Goal: Task Accomplishment & Management: Manage account settings

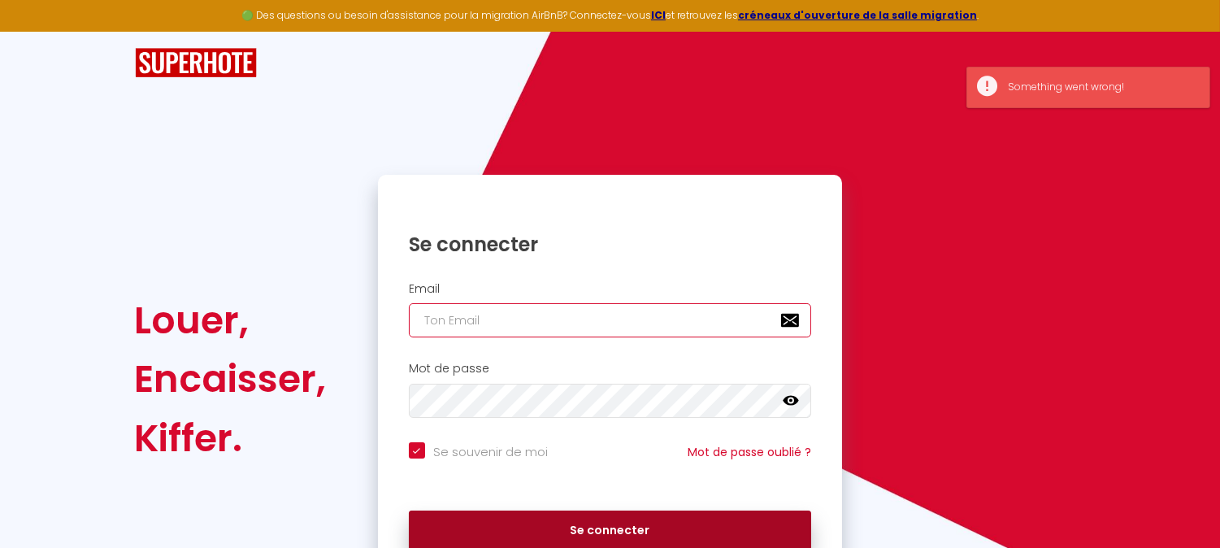
type input "[EMAIL_ADDRESS][DOMAIN_NAME]"
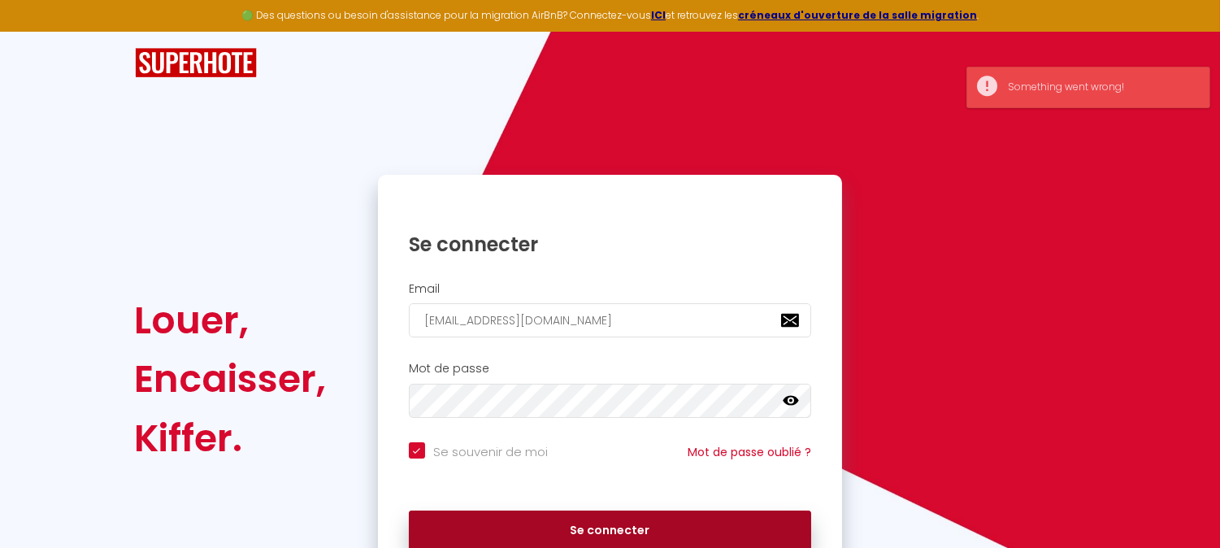
click at [600, 526] on button "Se connecter" at bounding box center [610, 530] width 403 height 41
checkbox input "true"
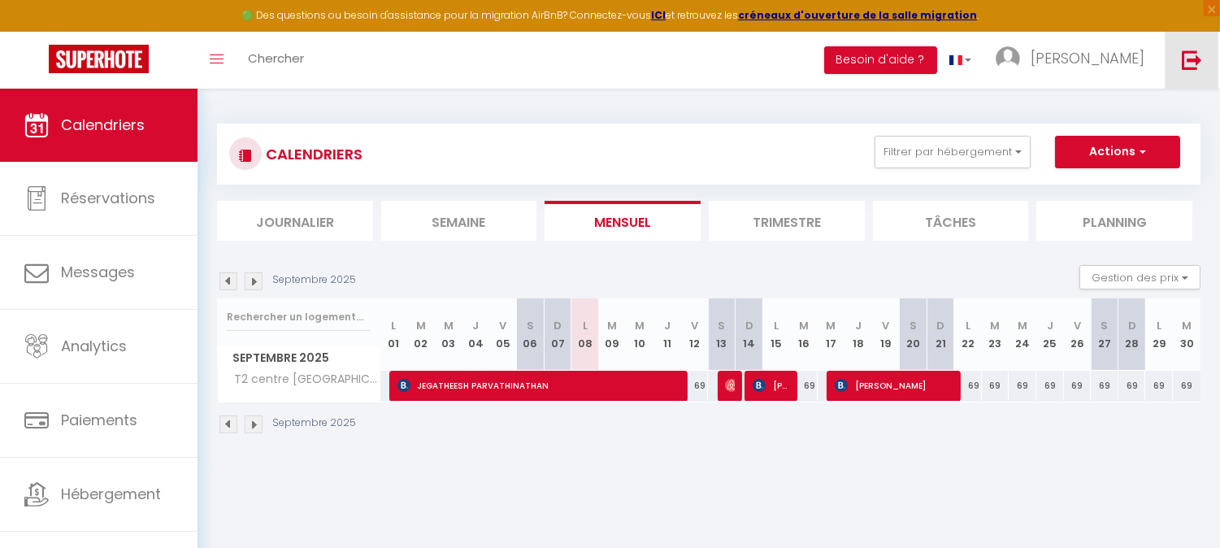
click at [1195, 57] on img at bounding box center [1192, 60] width 20 height 20
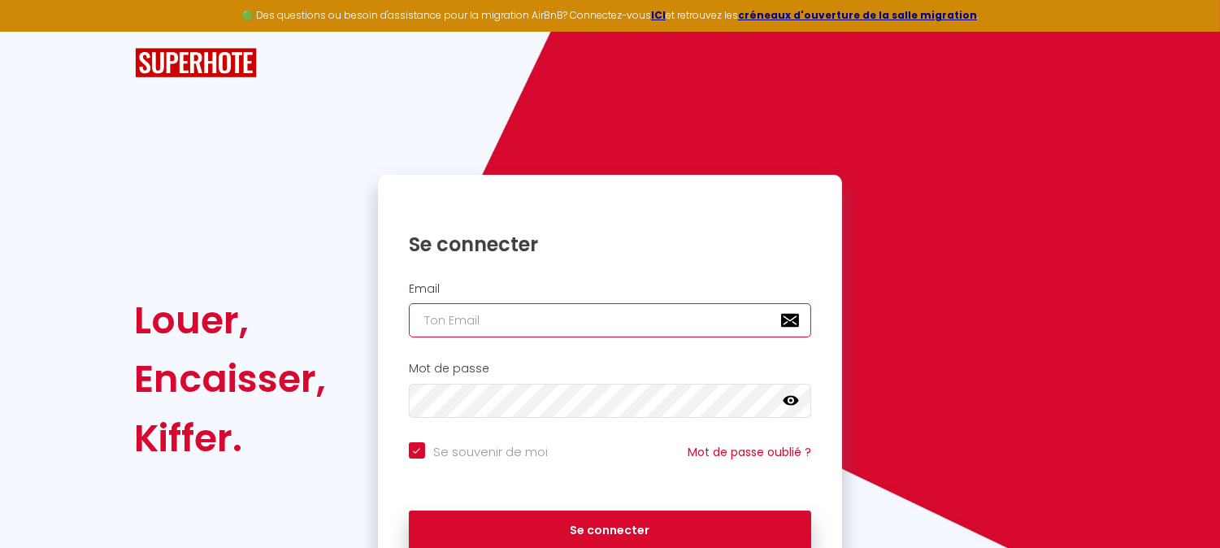
type input "[EMAIL_ADDRESS][DOMAIN_NAME]"
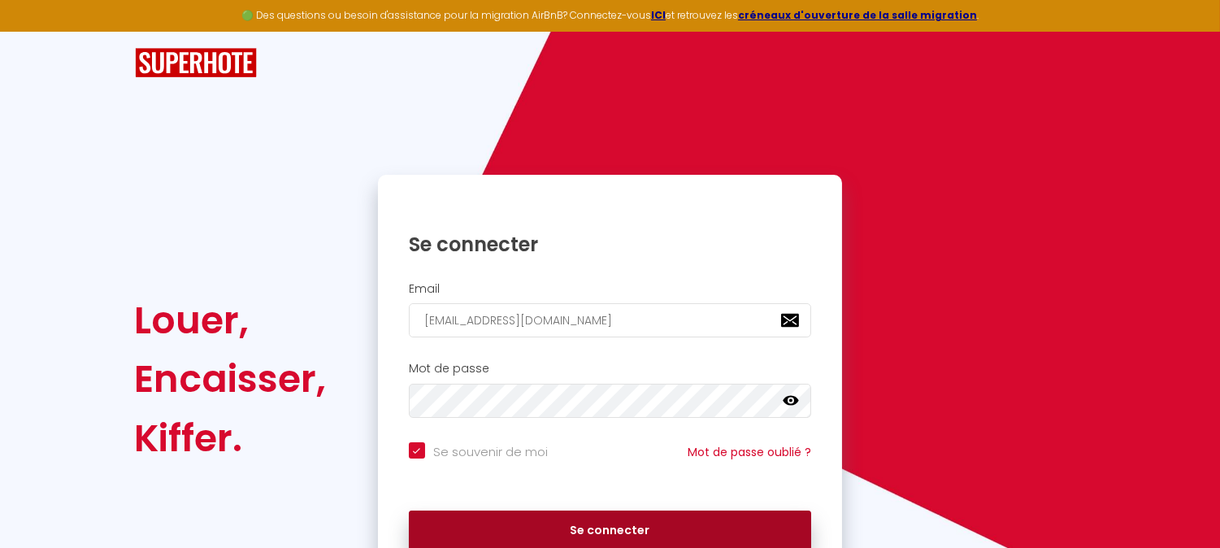
click at [597, 531] on button "Se connecter" at bounding box center [610, 530] width 403 height 41
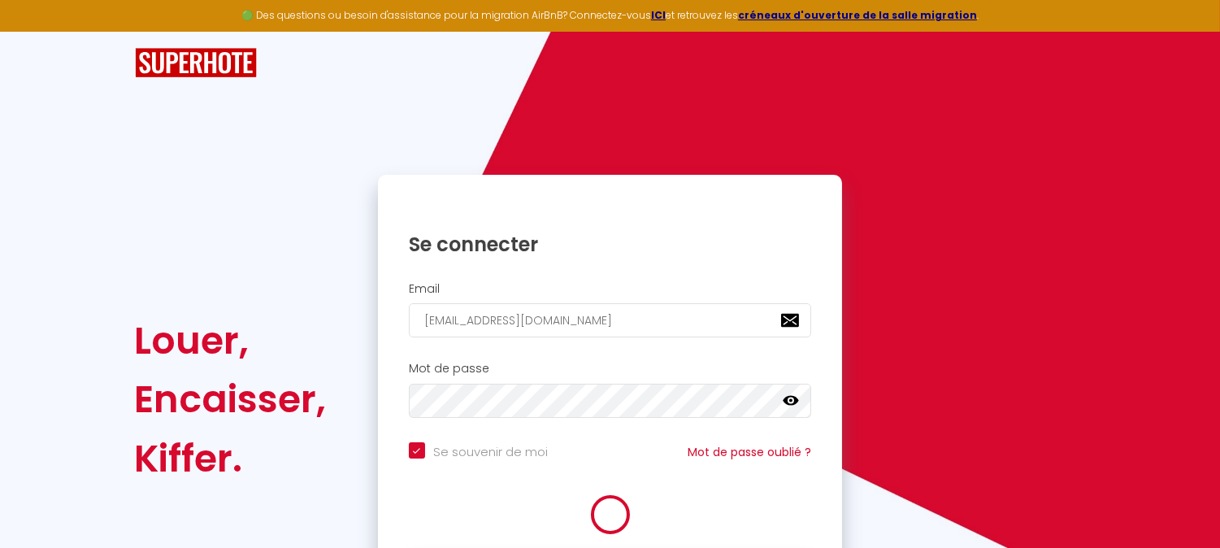
checkbox input "true"
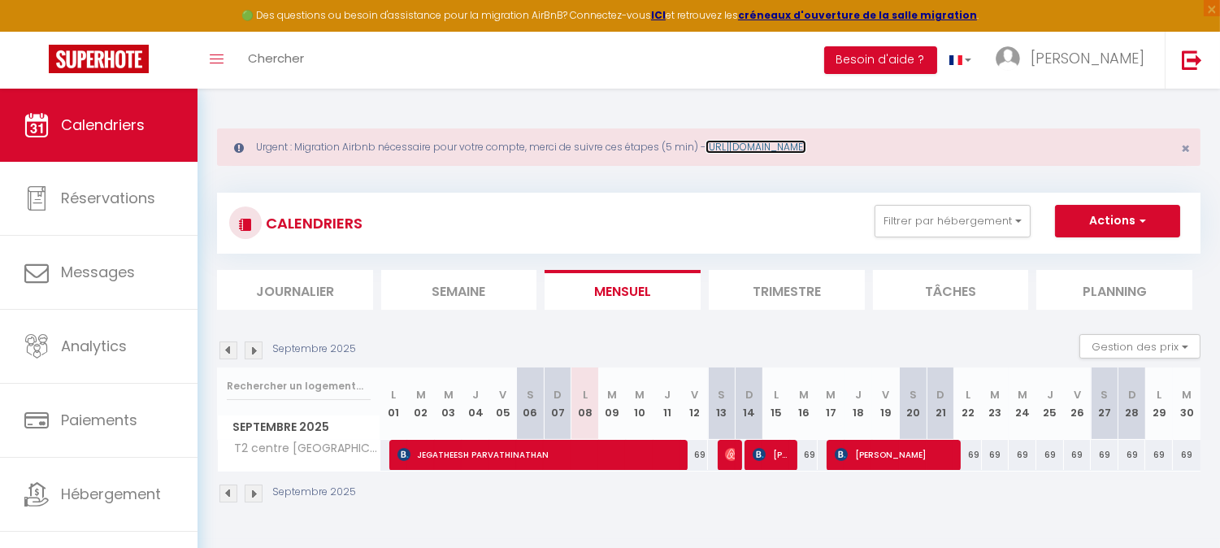
click at [792, 149] on link "[URL][DOMAIN_NAME]" at bounding box center [755, 147] width 101 height 14
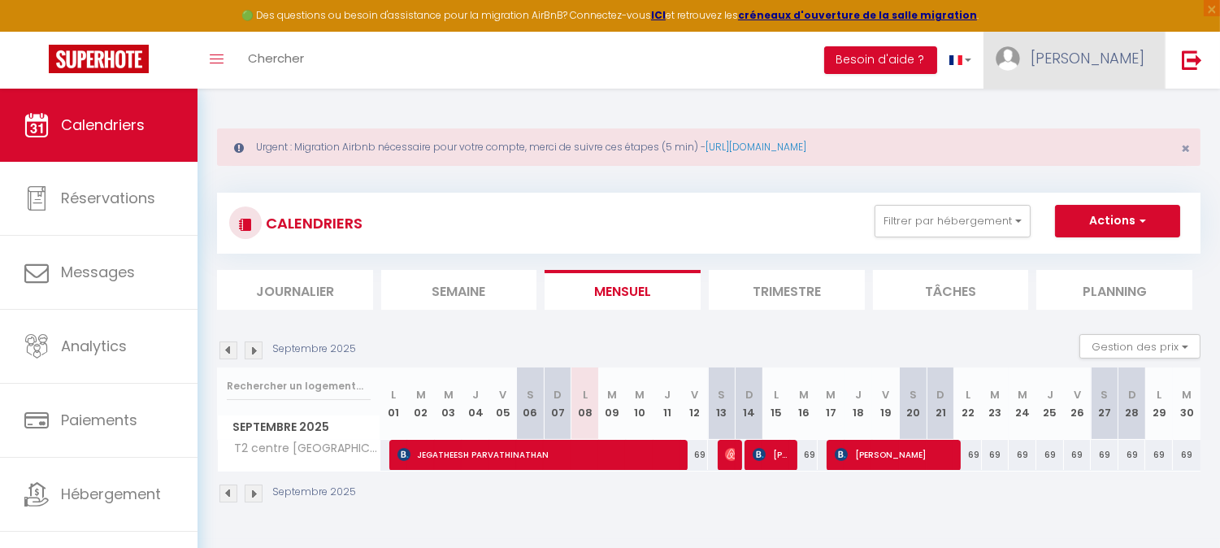
click at [1098, 52] on span "[PERSON_NAME]" at bounding box center [1087, 58] width 114 height 20
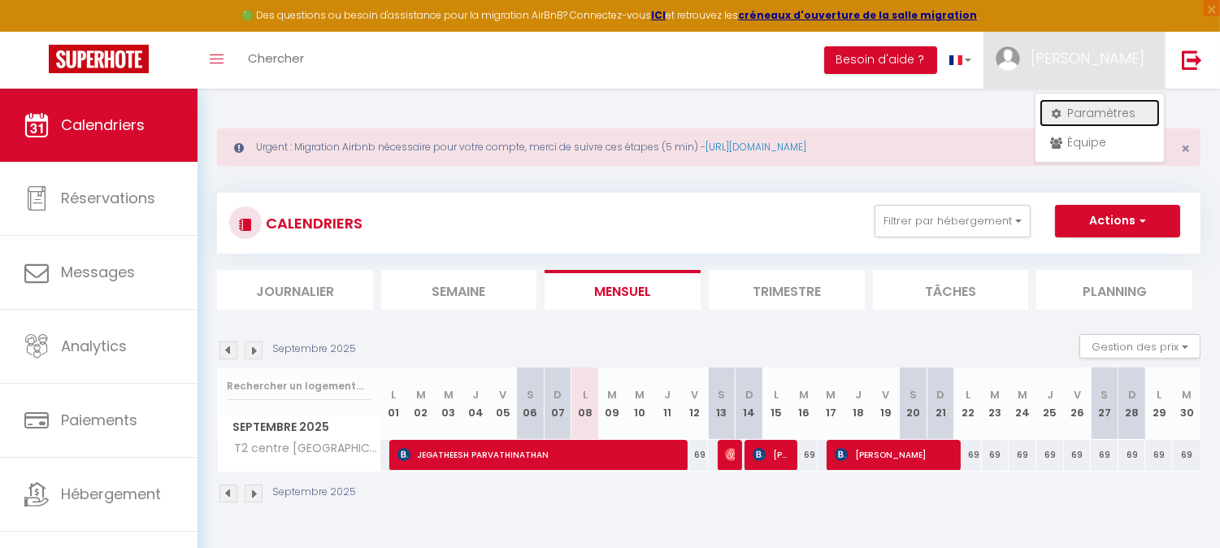
click at [1106, 107] on link "Paramètres" at bounding box center [1099, 113] width 120 height 28
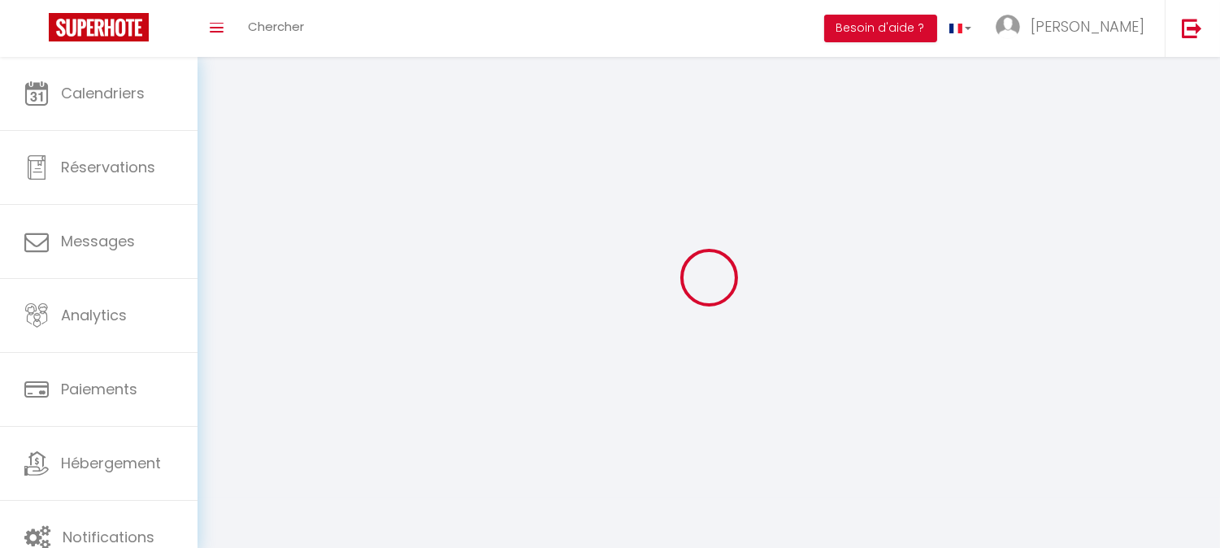
type input "[PERSON_NAME]"
type input "MARAIS"
type input "0767322495"
type input "[STREET_ADDRESS]"
type input "38090"
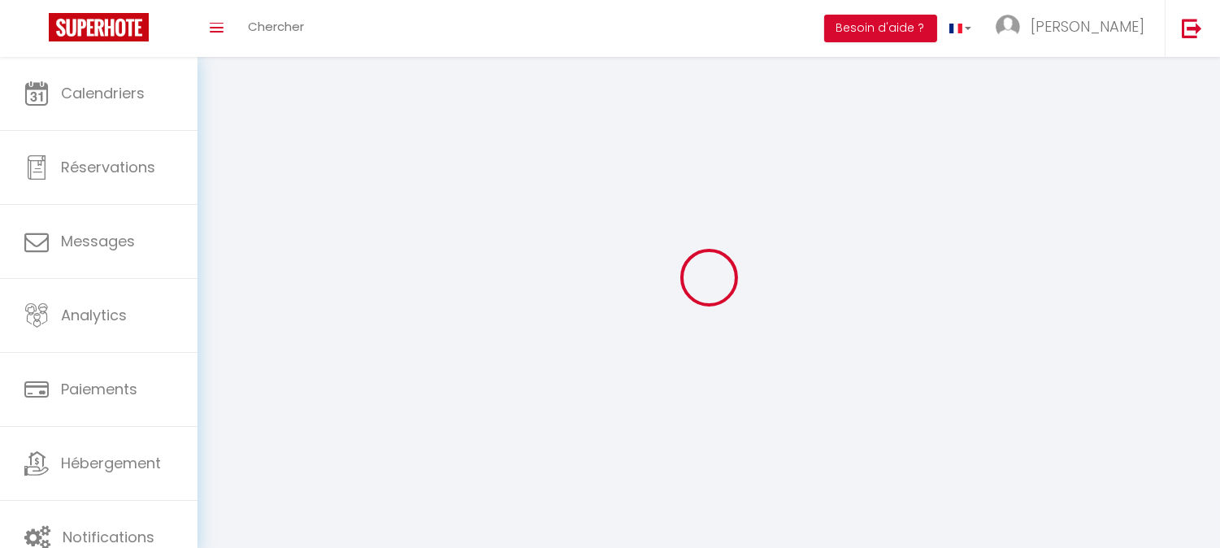
type input "villefontaine"
type input "cIc2ILcAl1Upg4h3BSMMK8N7P"
type input "kRHVXr8wadd7Gp91q5LBT5PR9"
select select "28"
select select "fr"
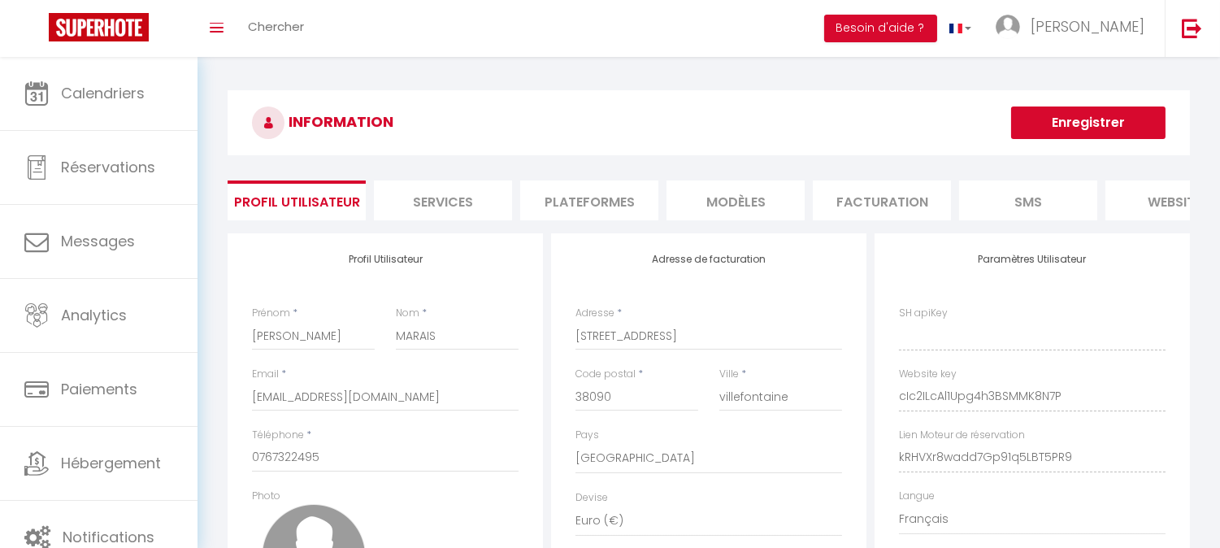
type input "cIc2ILcAl1Upg4h3BSMMK8N7P"
type input "kRHVXr8wadd7Gp91q5LBT5PR9"
type input "[URL][DOMAIN_NAME]"
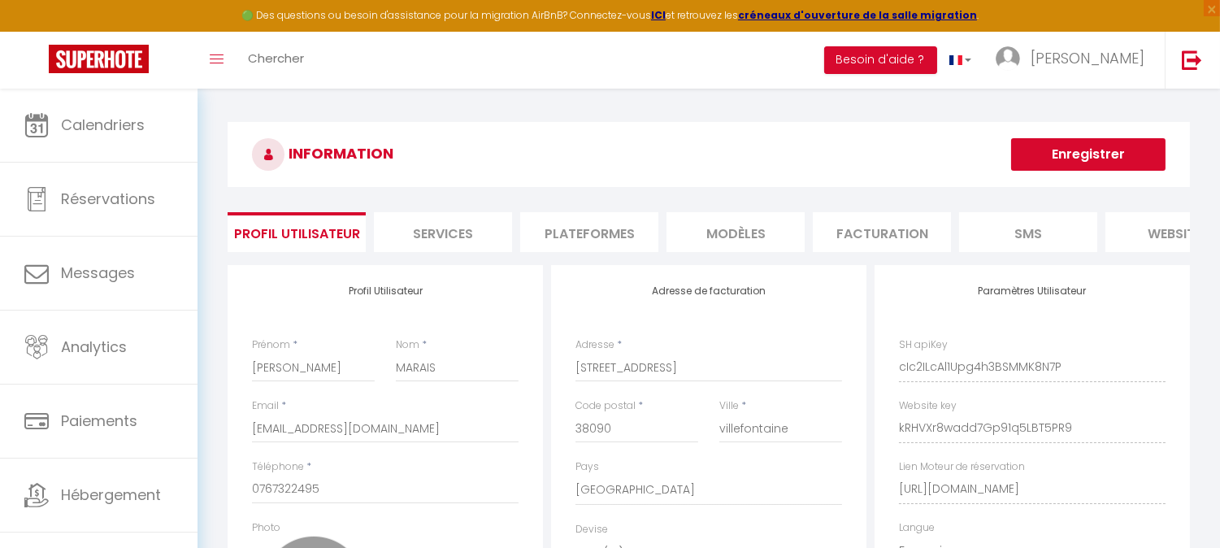
click at [601, 236] on li "Plateformes" at bounding box center [589, 232] width 138 height 40
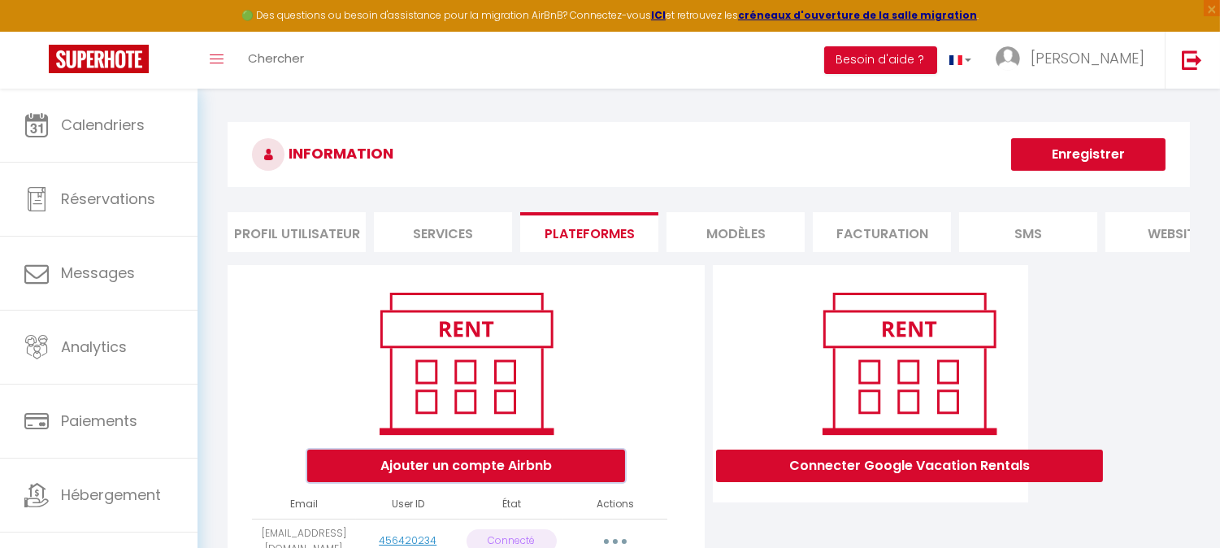
click at [474, 478] on button "Ajouter un compte Airbnb" at bounding box center [466, 465] width 318 height 33
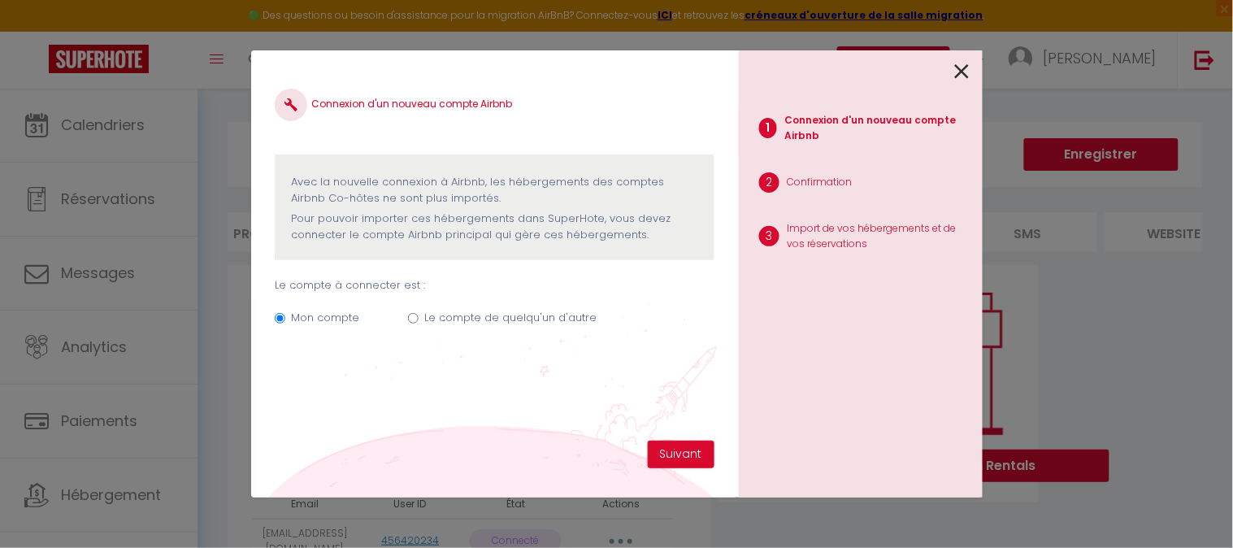
click at [410, 318] on input "Le compte de quelqu'un d'autre" at bounding box center [413, 318] width 11 height 11
radio input "true"
radio input "false"
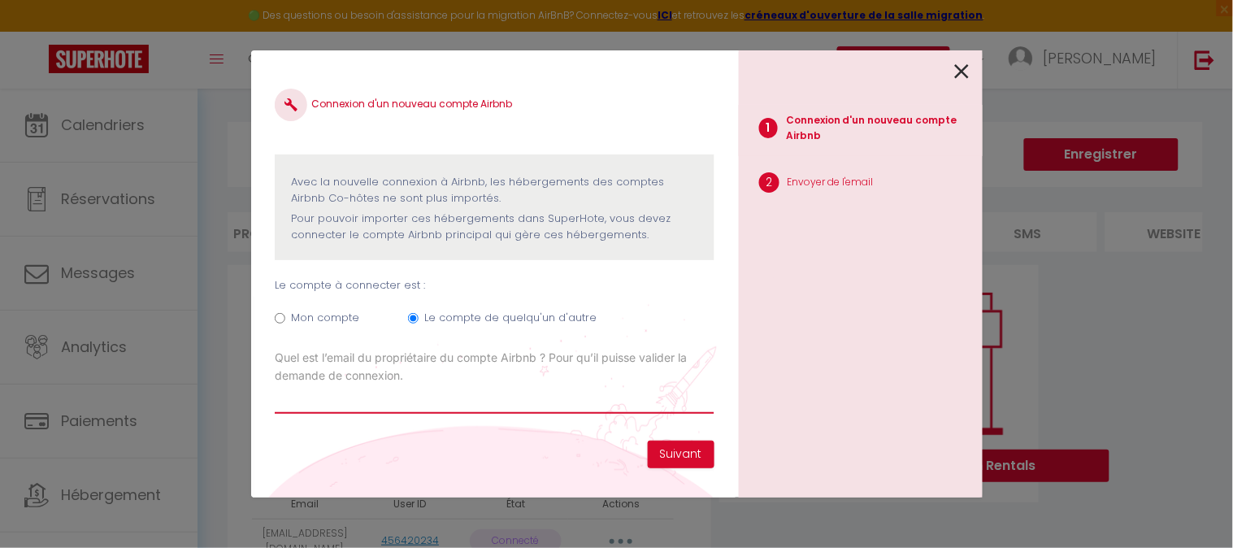
click at [410, 406] on input "Email connexion Airbnb" at bounding box center [494, 398] width 439 height 29
type input "[EMAIL_ADDRESS][DOMAIN_NAME]"
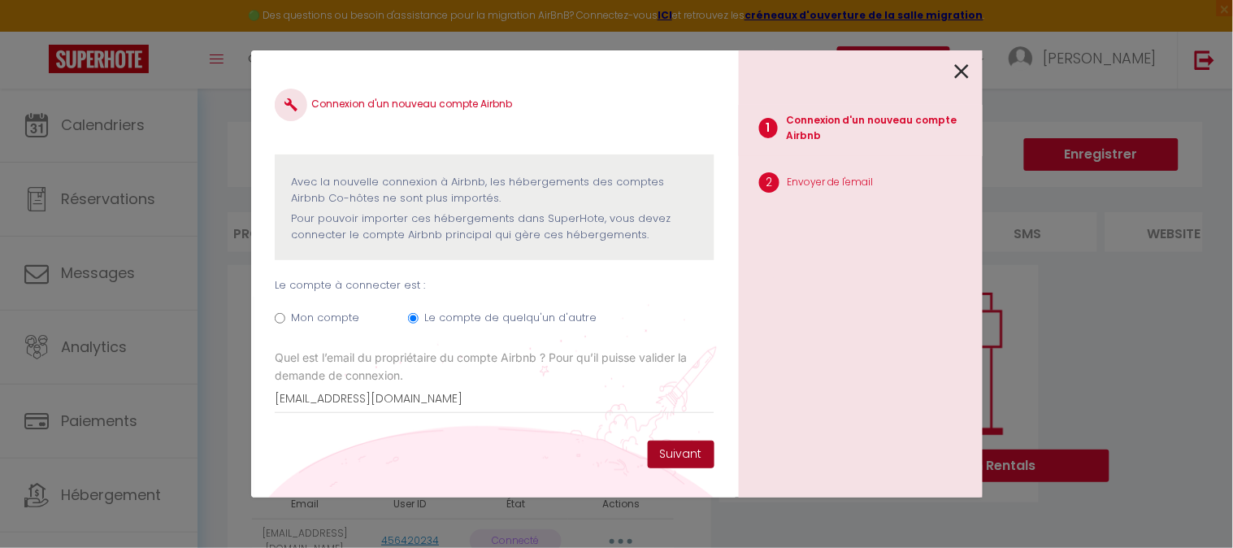
drag, startPoint x: 666, startPoint y: 449, endPoint x: 656, endPoint y: 435, distance: 17.4
click at [657, 436] on form "Connexion d'un nouveau compte Airbnb Avec la nouvelle connexion à [GEOGRAPHIC_D…" at bounding box center [494, 258] width 439 height 366
click at [680, 453] on button "Suivant" at bounding box center [681, 454] width 67 height 28
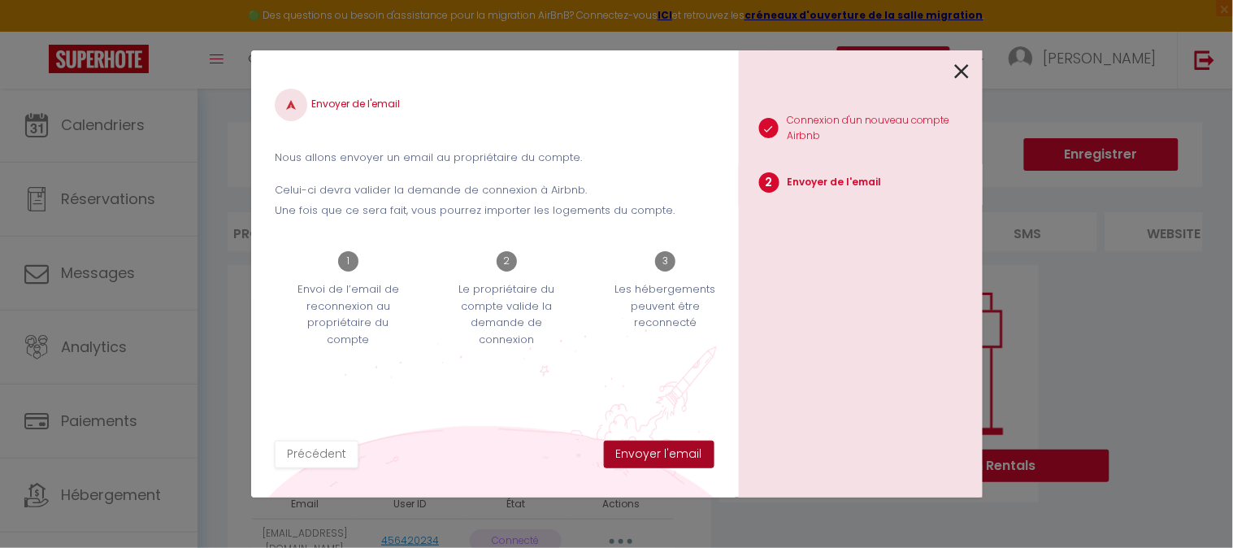
click at [671, 460] on button "Envoyer l'email" at bounding box center [659, 454] width 111 height 28
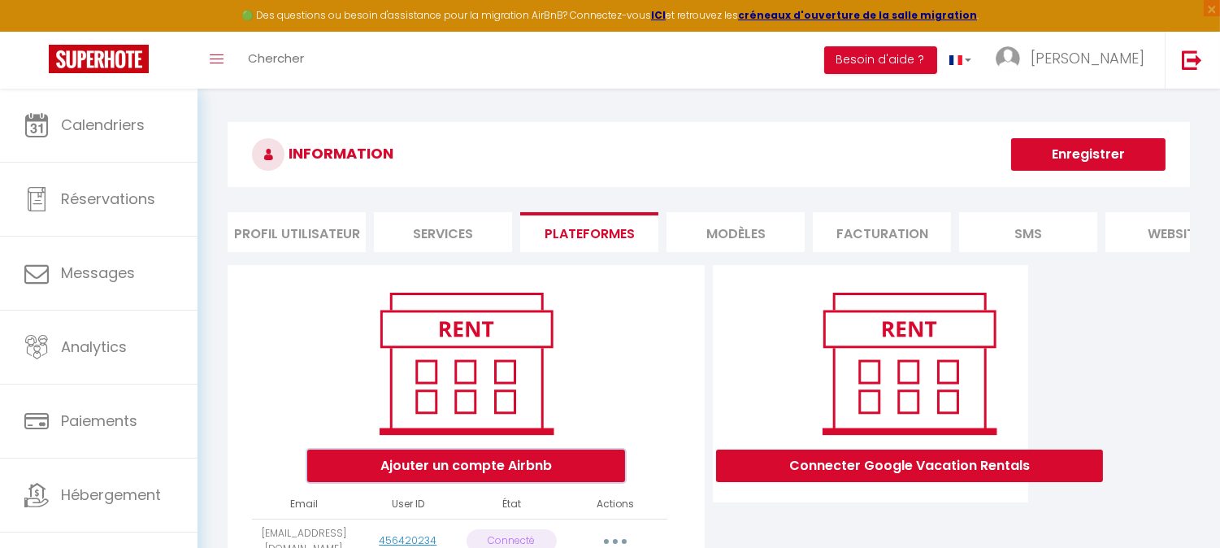
click at [499, 473] on button "Ajouter un compte Airbnb" at bounding box center [466, 465] width 318 height 33
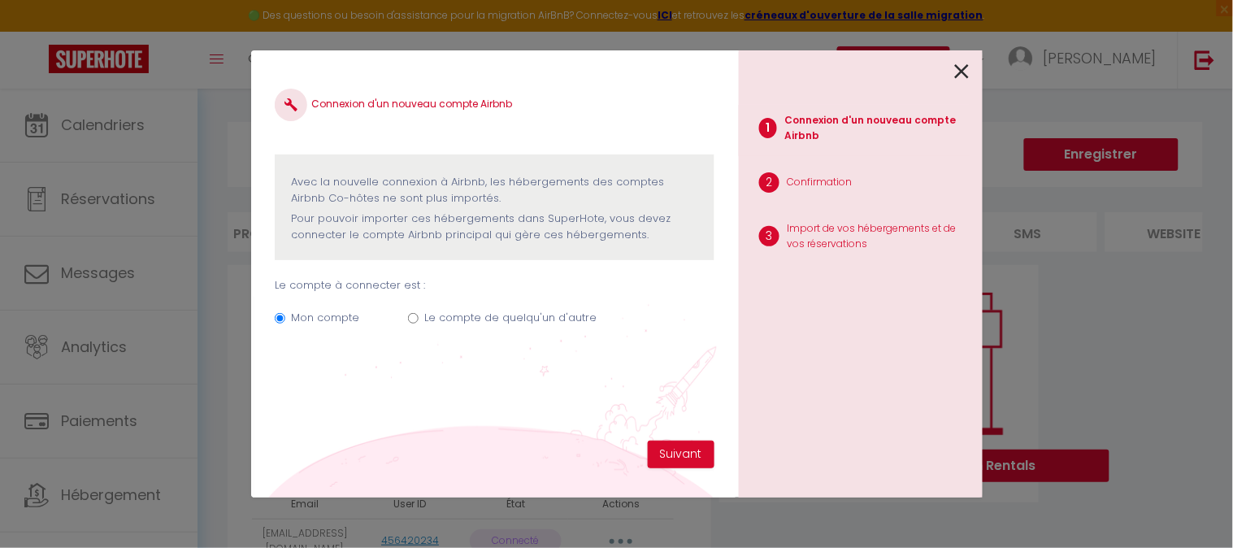
click at [410, 319] on input "Le compte de quelqu'un d'autre" at bounding box center [413, 318] width 11 height 11
radio input "true"
radio input "false"
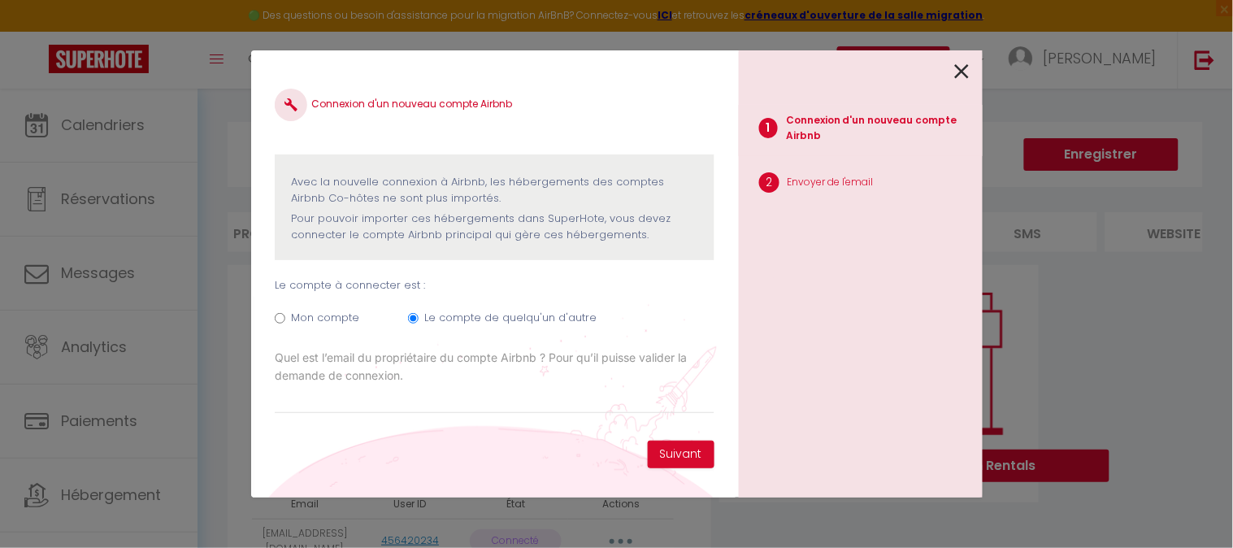
click at [410, 371] on label "Quel est l’email du propriétaire du compte Airbnb ? Pour qu’il puisse valider l…" at bounding box center [494, 367] width 439 height 36
click at [0, 0] on input "[EMAIL_ADDRESS][DOMAIN_NAME]" at bounding box center [0, 0] width 0 height 0
click at [413, 393] on input "Email connexion Airbnb" at bounding box center [494, 398] width 439 height 29
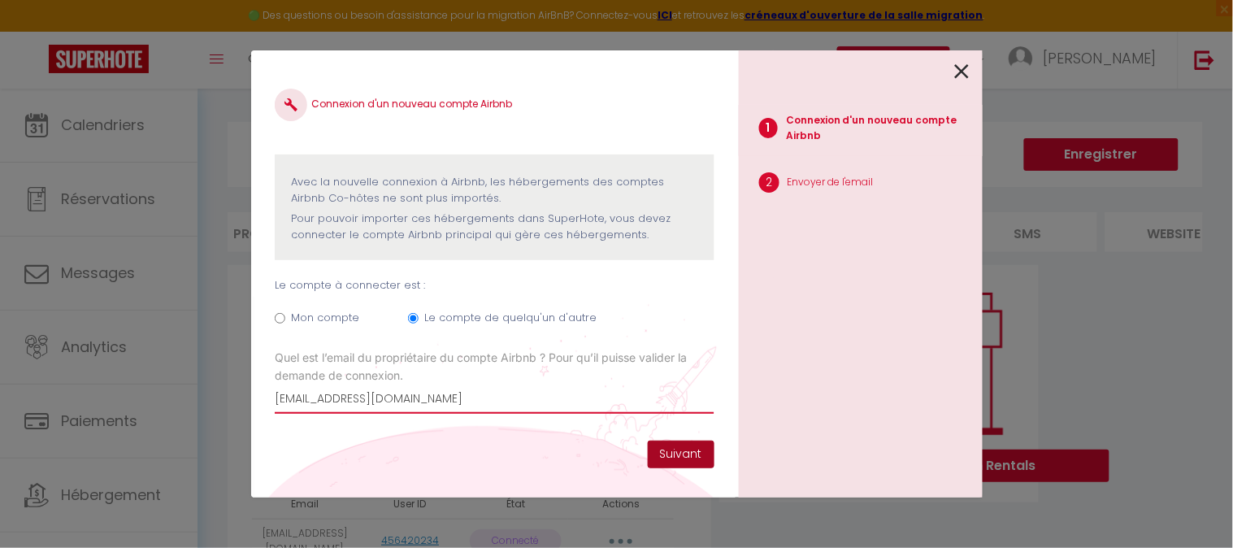
type input "[EMAIL_ADDRESS][DOMAIN_NAME]"
click at [672, 458] on button "Suivant" at bounding box center [681, 454] width 67 height 28
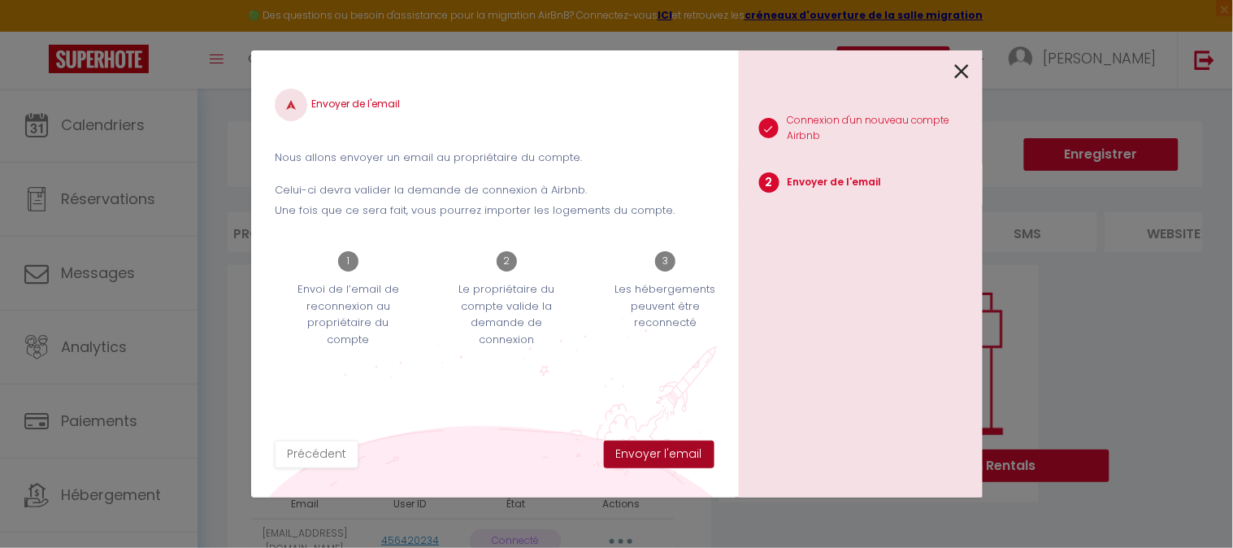
click at [673, 458] on button "Envoyer l'email" at bounding box center [659, 454] width 111 height 28
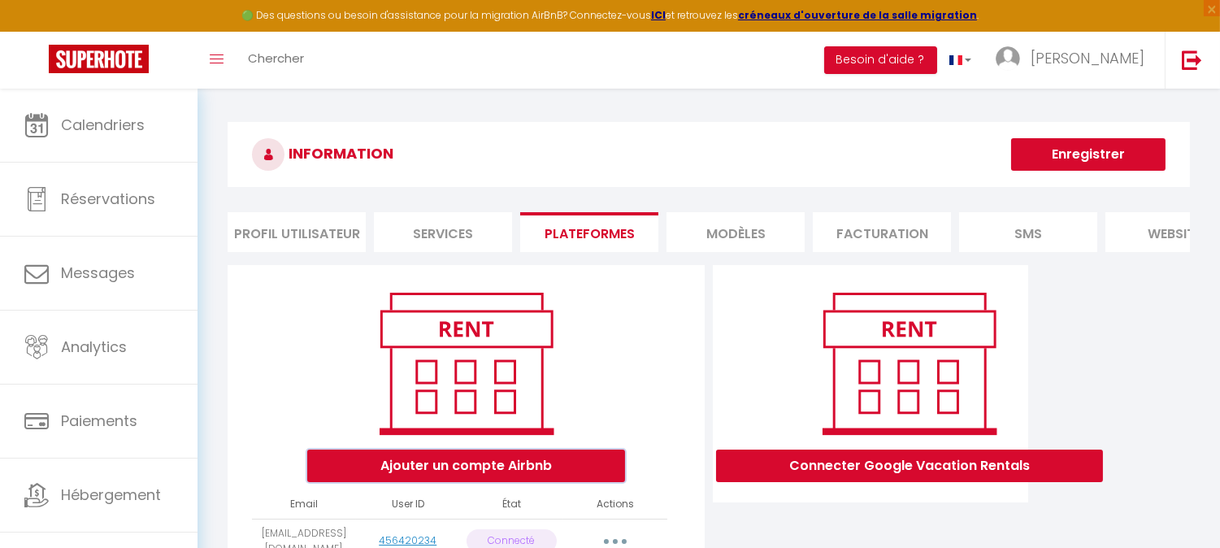
click at [496, 479] on button "Ajouter un compte Airbnb" at bounding box center [466, 465] width 318 height 33
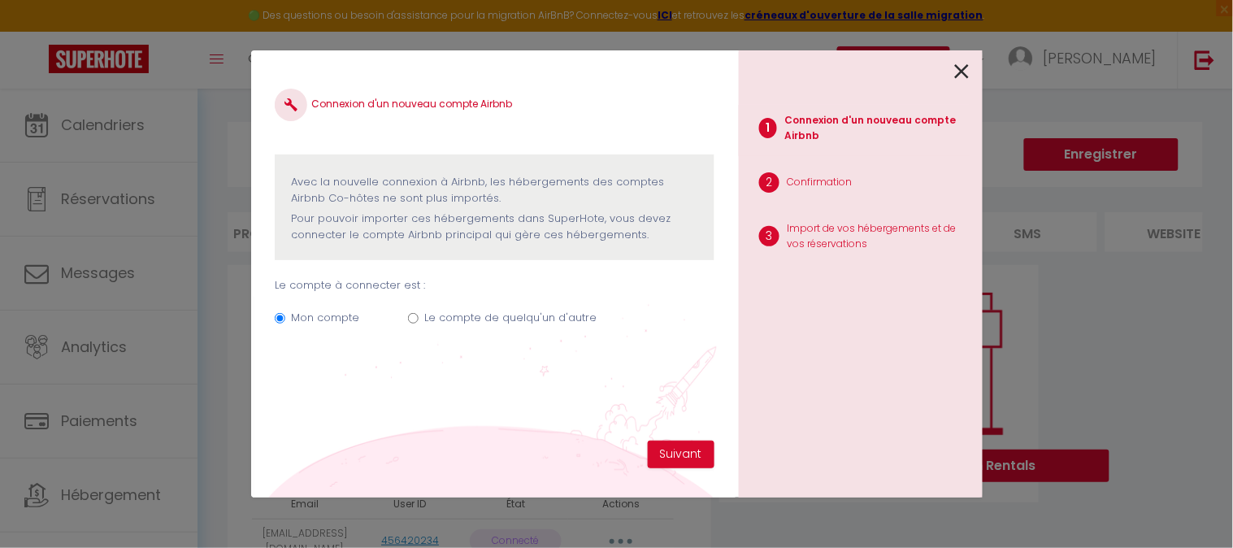
click at [418, 374] on div "Connexion d'un nouveau compte Airbnb Avec la nouvelle connexion à [GEOGRAPHIC_D…" at bounding box center [494, 258] width 439 height 366
click at [450, 425] on div "Connexion d'un nouveau compte Airbnb Avec la nouvelle connexion à [GEOGRAPHIC_D…" at bounding box center [494, 258] width 439 height 366
click at [413, 317] on input "Le compte de quelqu'un d'autre" at bounding box center [413, 318] width 11 height 11
radio input "true"
radio input "false"
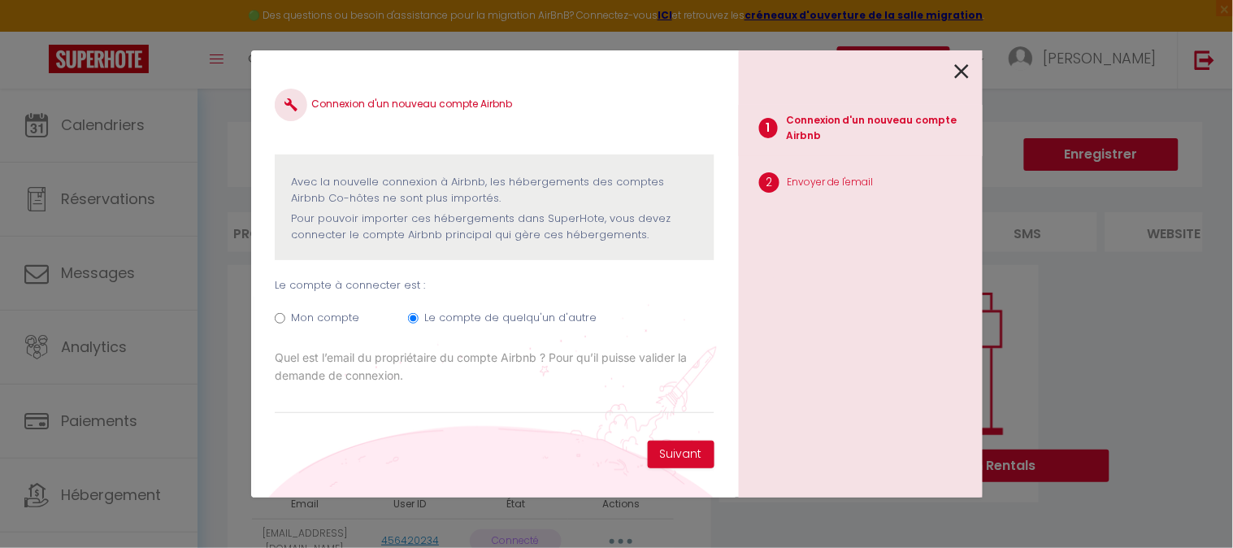
click at [359, 419] on div "Connexion d'un nouveau compte Airbnb Avec la nouvelle connexion à [GEOGRAPHIC_D…" at bounding box center [494, 258] width 439 height 366
click at [358, 398] on input "Email connexion Airbnb" at bounding box center [494, 398] width 439 height 29
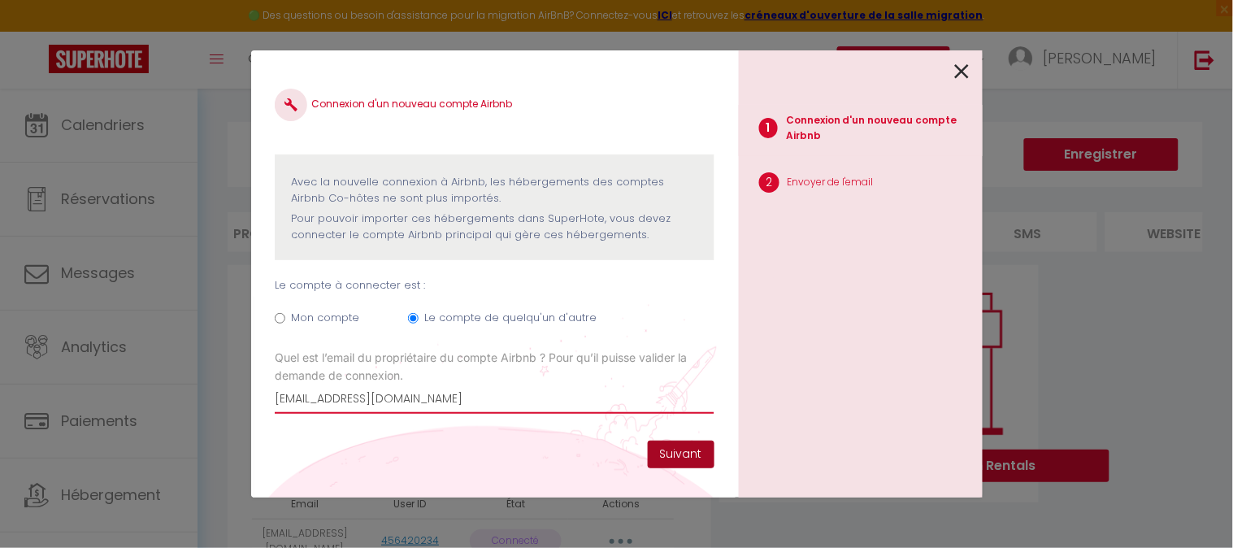
type input "[EMAIL_ADDRESS][DOMAIN_NAME]"
click at [675, 460] on button "Suivant" at bounding box center [681, 454] width 67 height 28
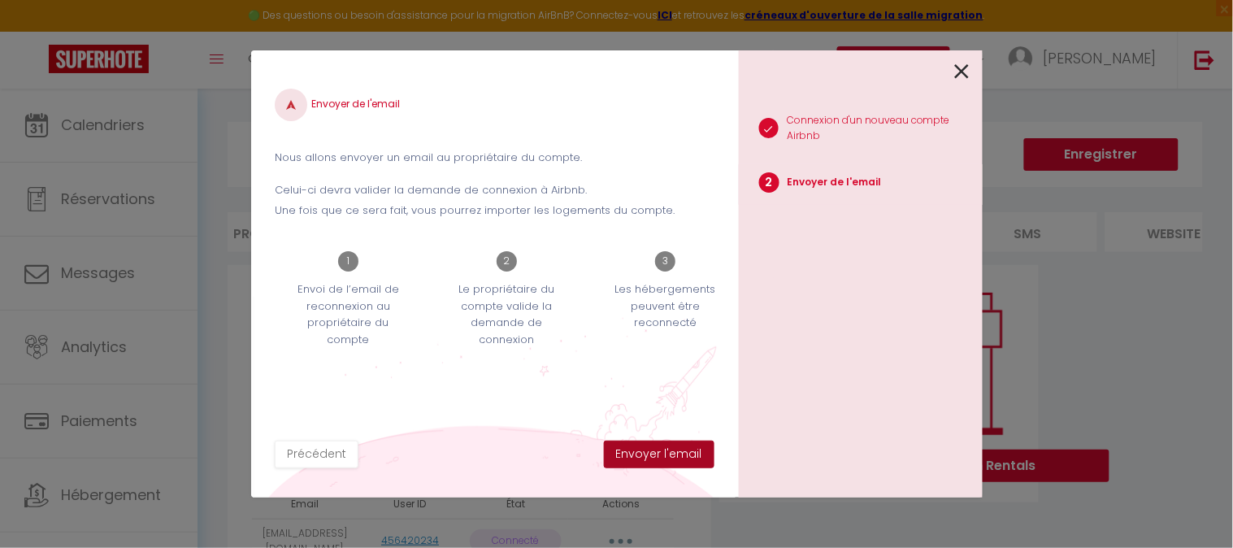
click at [675, 460] on button "Envoyer l'email" at bounding box center [659, 454] width 111 height 28
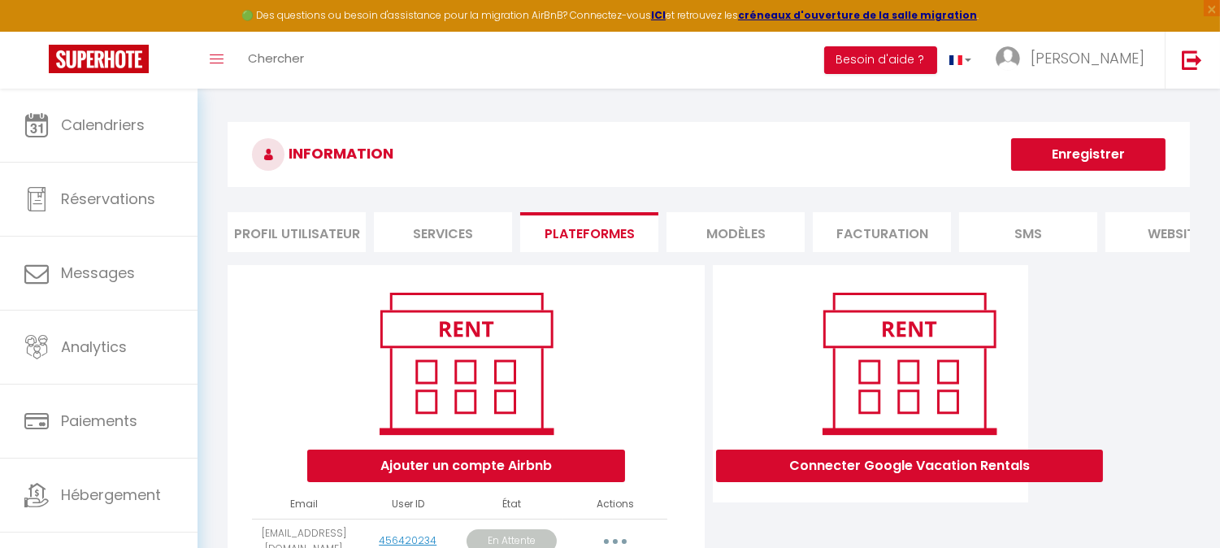
scroll to position [160, 0]
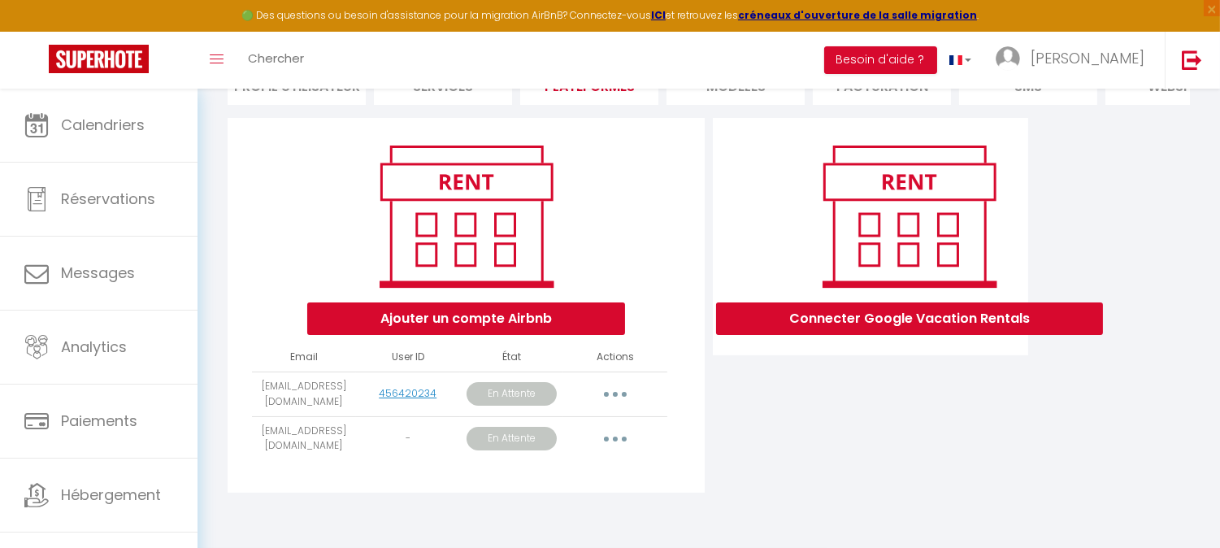
click at [608, 385] on button "button" at bounding box center [615, 394] width 46 height 26
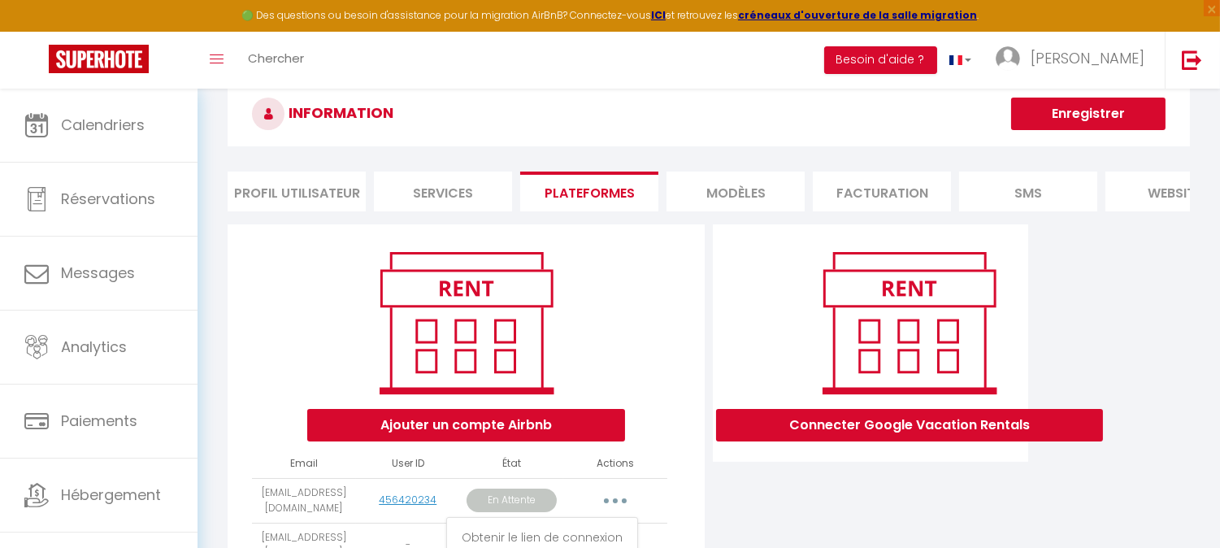
scroll to position [0, 0]
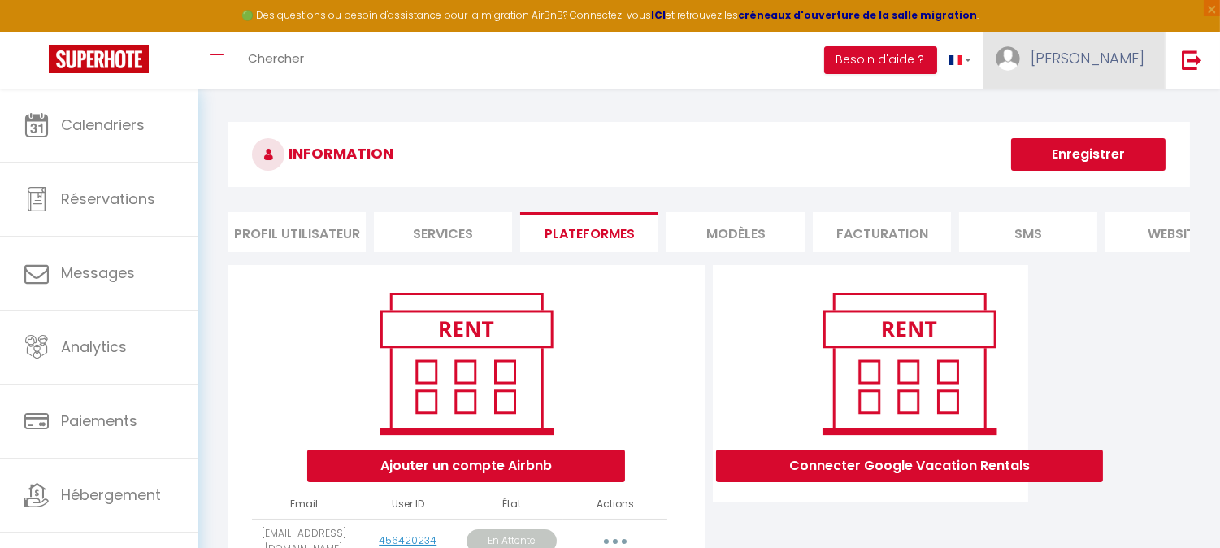
click at [1119, 63] on span "[PERSON_NAME]" at bounding box center [1087, 58] width 114 height 20
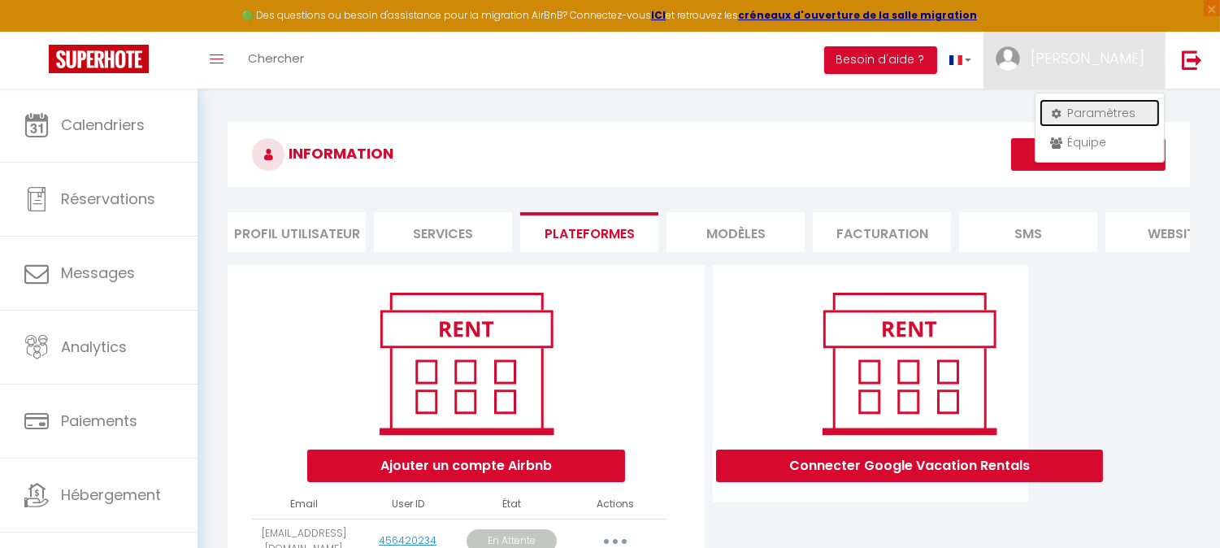
click at [1092, 111] on link "Paramètres" at bounding box center [1099, 113] width 120 height 28
click at [1091, 112] on link "Paramètres" at bounding box center [1099, 113] width 120 height 28
click at [1108, 55] on span "[PERSON_NAME]" at bounding box center [1087, 58] width 114 height 20
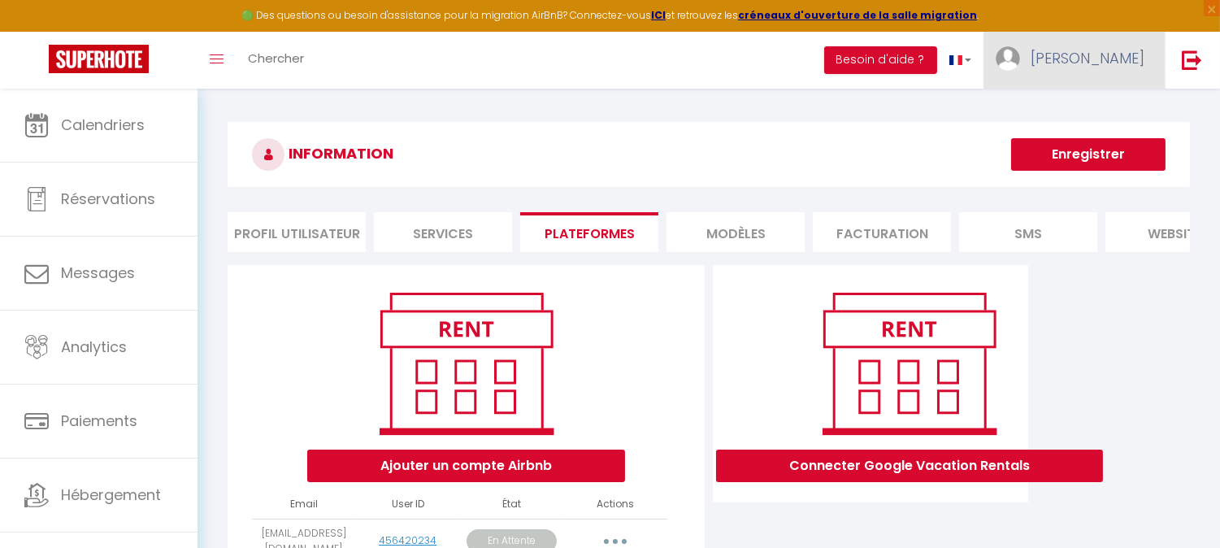
click at [1108, 55] on span "[PERSON_NAME]" at bounding box center [1087, 58] width 114 height 20
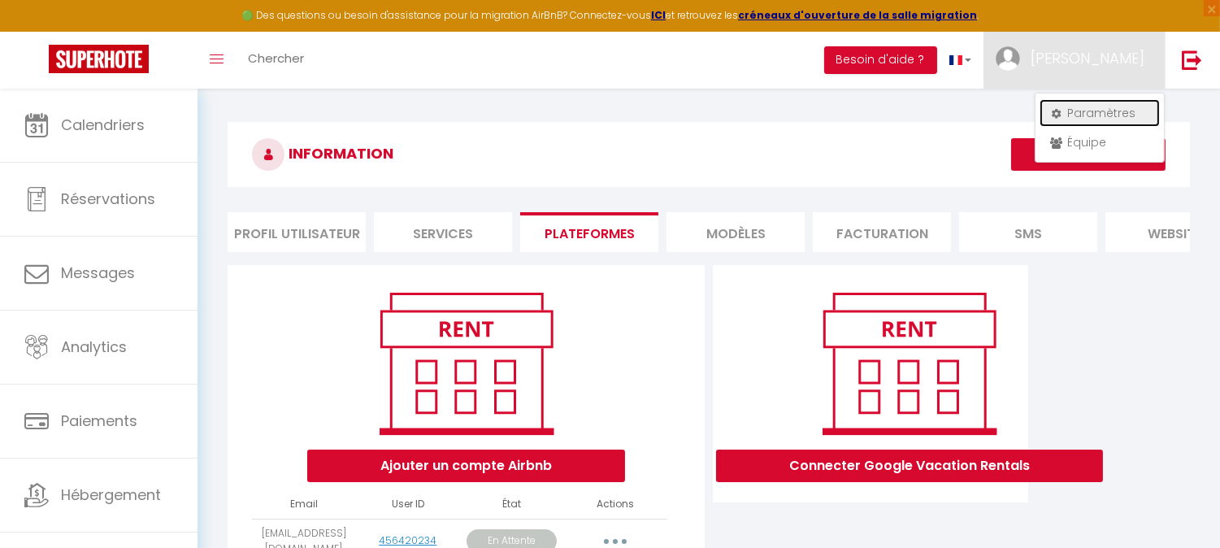
click at [1060, 111] on icon at bounding box center [1055, 113] width 11 height 11
click at [1048, 111] on link "Paramètres" at bounding box center [1099, 113] width 120 height 28
click at [1048, 110] on link "Paramètres" at bounding box center [1099, 113] width 120 height 28
